Goal: Information Seeking & Learning: Compare options

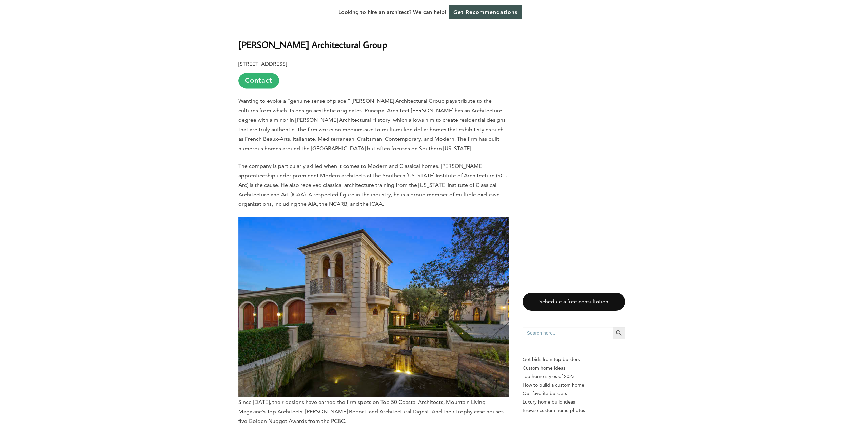
scroll to position [1017, 0]
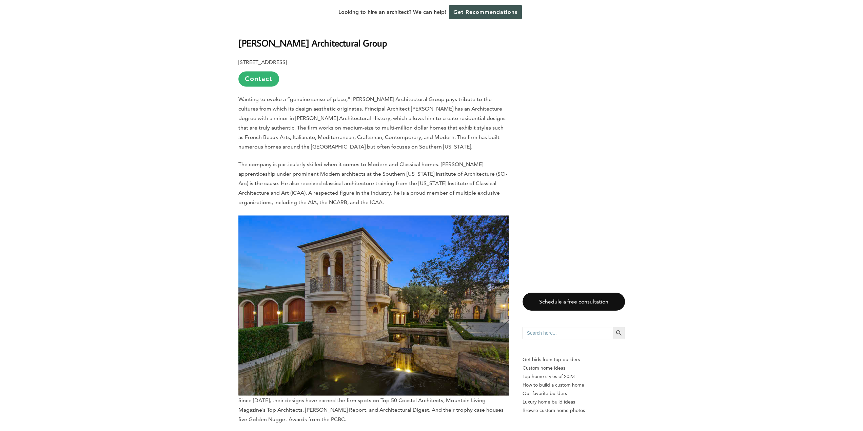
click at [300, 37] on b "[PERSON_NAME] Architectural Group" at bounding box center [312, 43] width 149 height 12
copy div "[PERSON_NAME] Architectural Group"
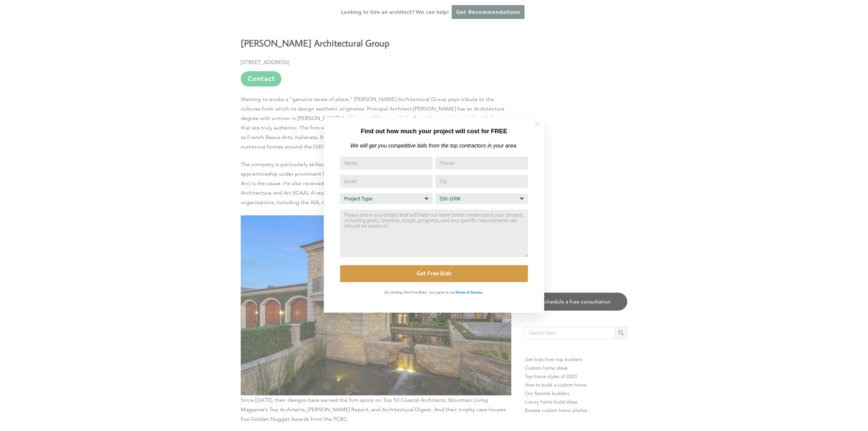
click at [535, 126] on icon at bounding box center [537, 123] width 7 height 7
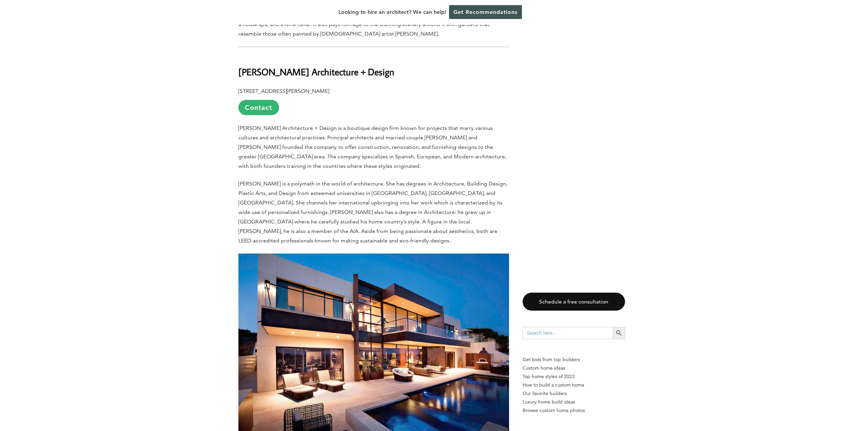
scroll to position [1491, 0]
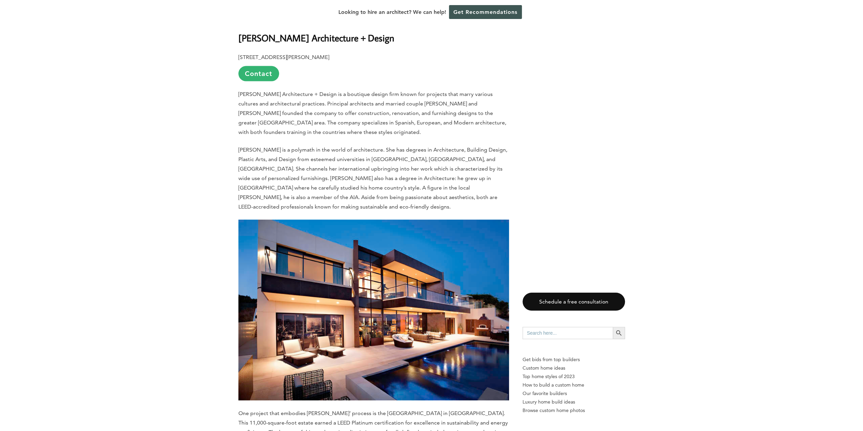
click at [300, 32] on b "[PERSON_NAME] Architecture + Design" at bounding box center [316, 38] width 156 height 12
copy div "[PERSON_NAME] Architecture + Design"
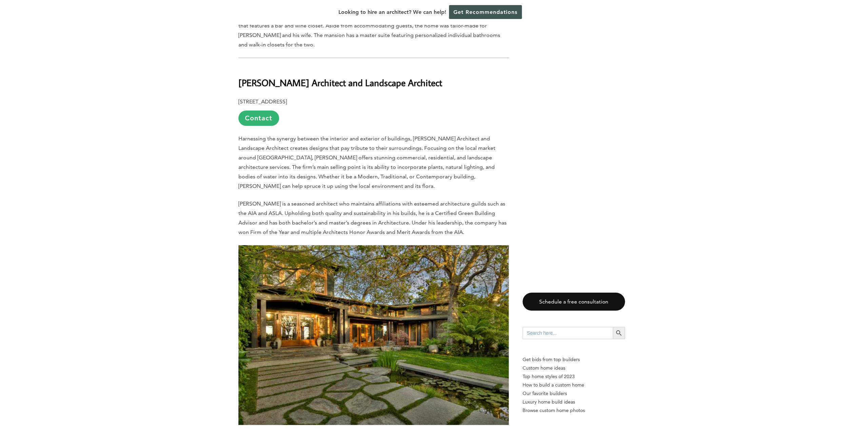
scroll to position [2779, 0]
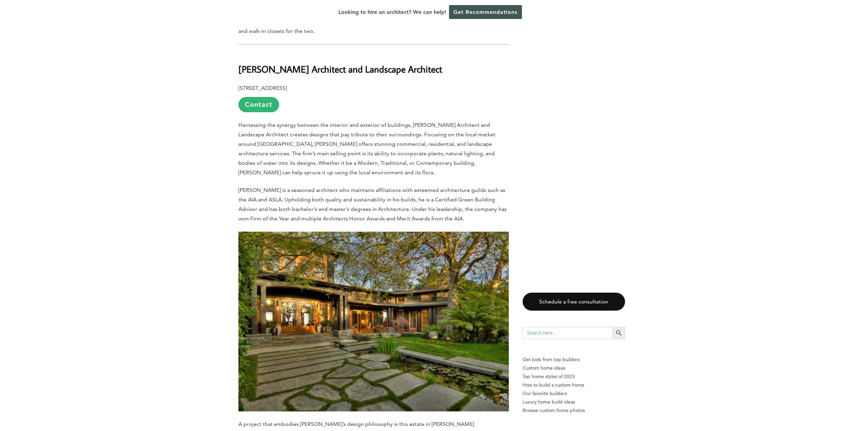
drag, startPoint x: 233, startPoint y: 29, endPoint x: 433, endPoint y: 34, distance: 200.0
click at [433, 34] on div "Last updated on [DATE] 02:58 pm Once sold for a $20 piece of gold, [GEOGRAPHIC_…" at bounding box center [431, 77] width 408 height 4989
copy b "[PERSON_NAME] Architect and Landscape Architect"
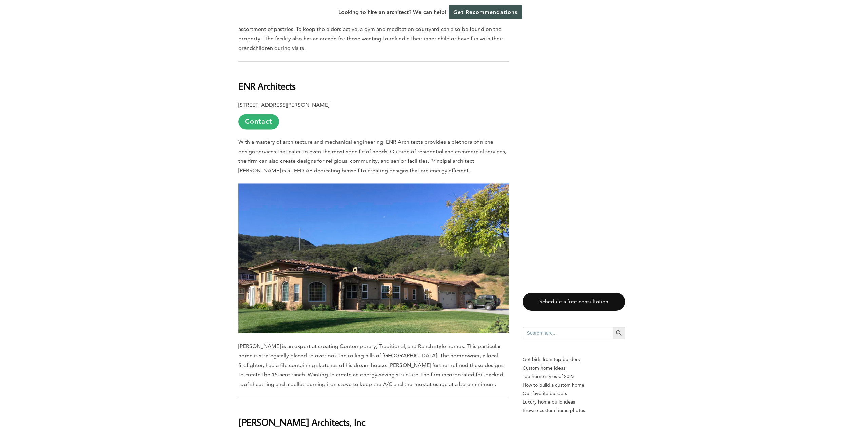
scroll to position [3627, 0]
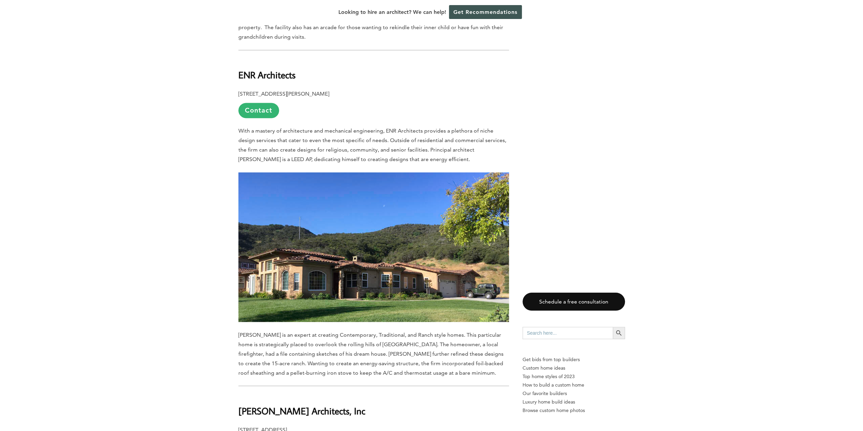
click at [362, 127] on span "With a mastery of architecture and mechanical engineering, ENR Architects provi…" at bounding box center [372, 144] width 268 height 35
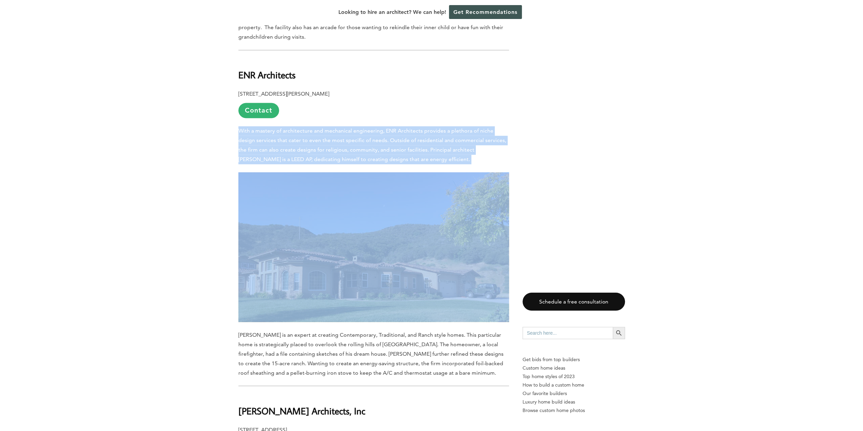
click at [362, 127] on span "With a mastery of architecture and mechanical engineering, ENR Architects provi…" at bounding box center [372, 144] width 268 height 35
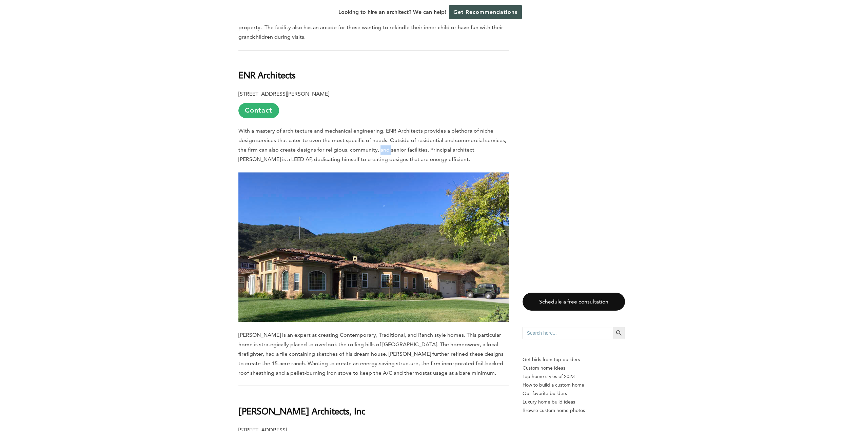
click at [362, 127] on span "With a mastery of architecture and mechanical engineering, ENR Architects provi…" at bounding box center [372, 144] width 268 height 35
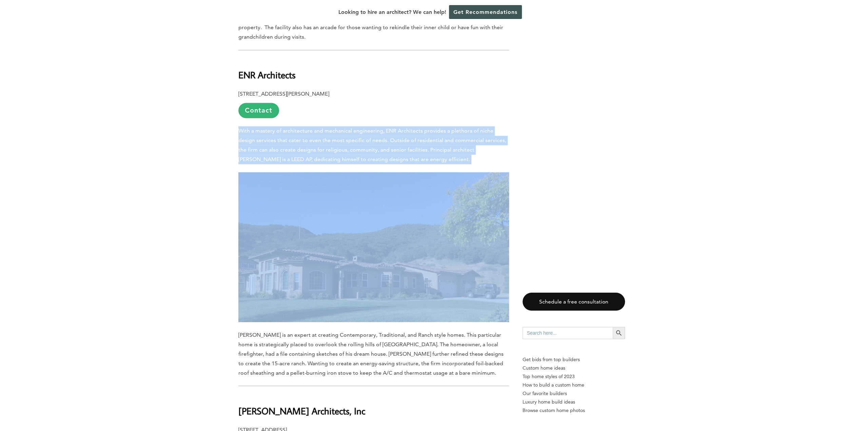
click at [362, 127] on span "With a mastery of architecture and mechanical engineering, ENR Architects provi…" at bounding box center [372, 144] width 268 height 35
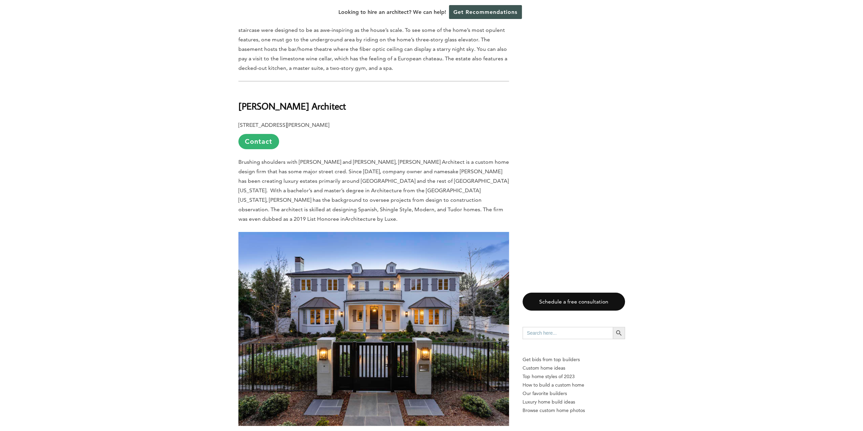
scroll to position [2305, 0]
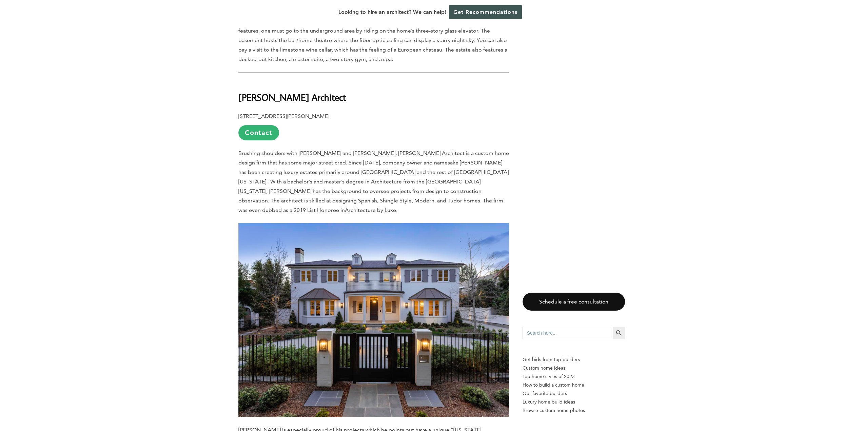
click at [268, 91] on b "[PERSON_NAME] Architect" at bounding box center [291, 97] width 107 height 12
copy div "[PERSON_NAME] Architect"
click at [256, 113] on b "[STREET_ADDRESS][PERSON_NAME]" at bounding box center [283, 116] width 91 height 6
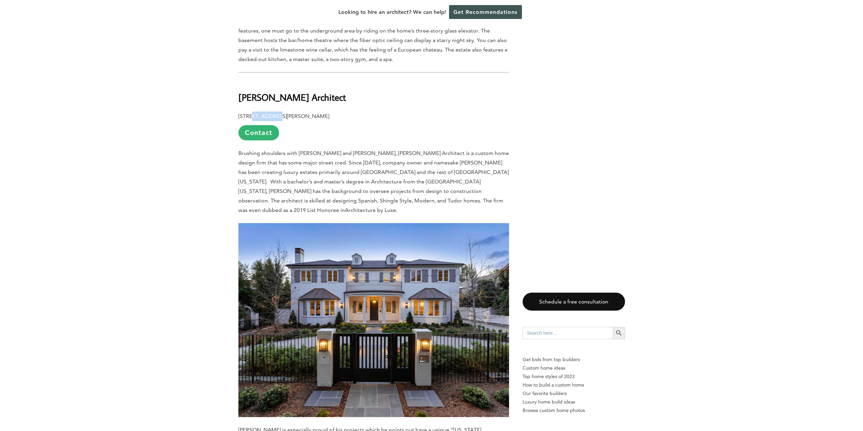
click at [256, 113] on b "[STREET_ADDRESS][PERSON_NAME]" at bounding box center [283, 116] width 91 height 6
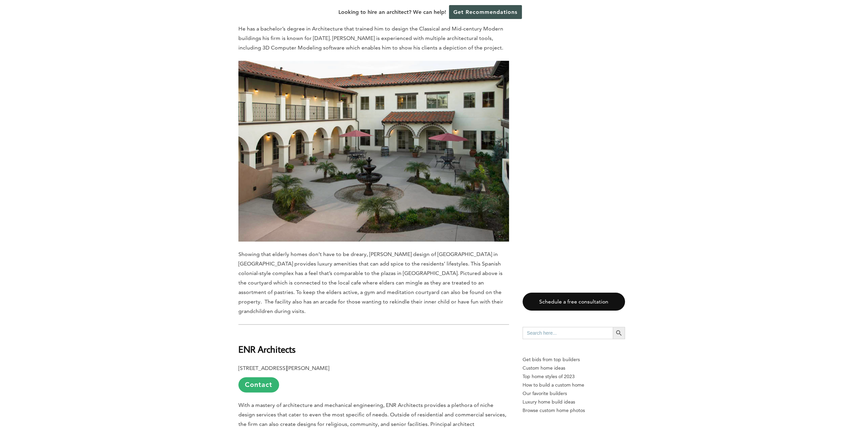
scroll to position [3593, 0]
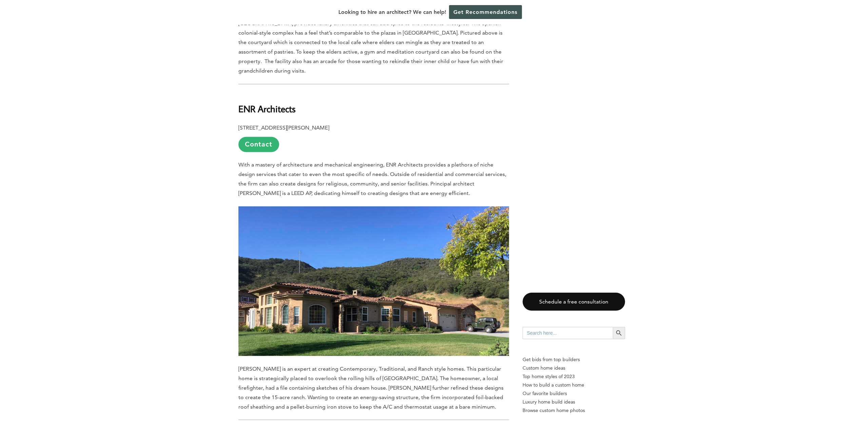
click at [273, 103] on b "ENR Architects" at bounding box center [266, 109] width 57 height 12
copy div "ENR Architects"
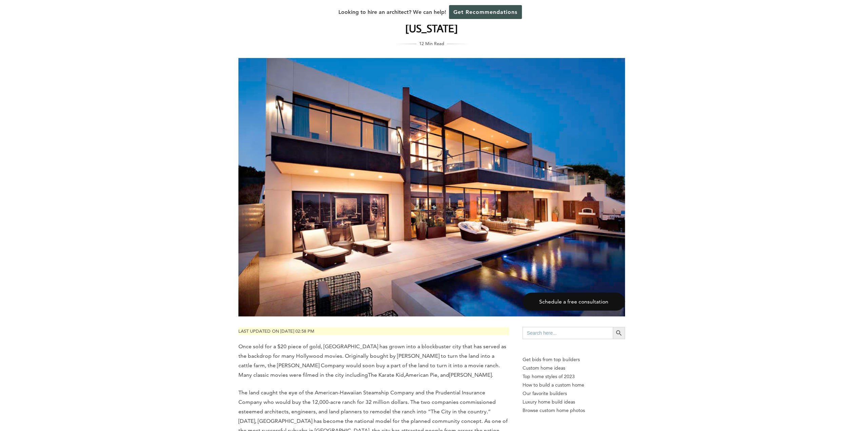
scroll to position [0, 0]
